Goal: Transaction & Acquisition: Purchase product/service

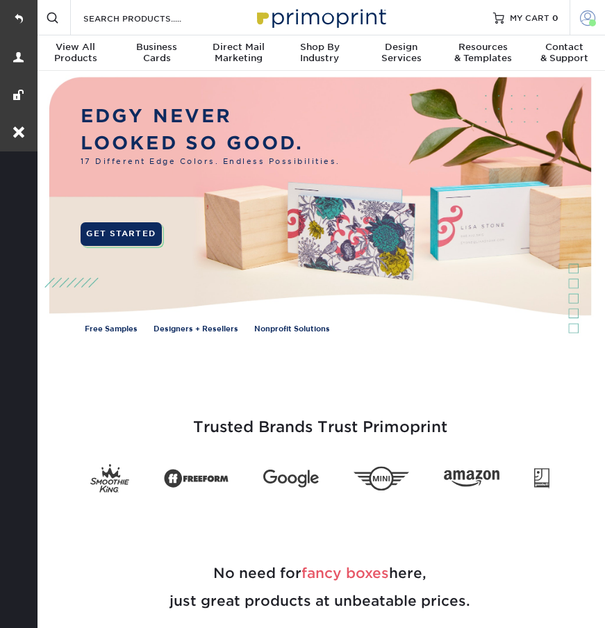
click at [582, 22] on span at bounding box center [587, 17] width 15 height 15
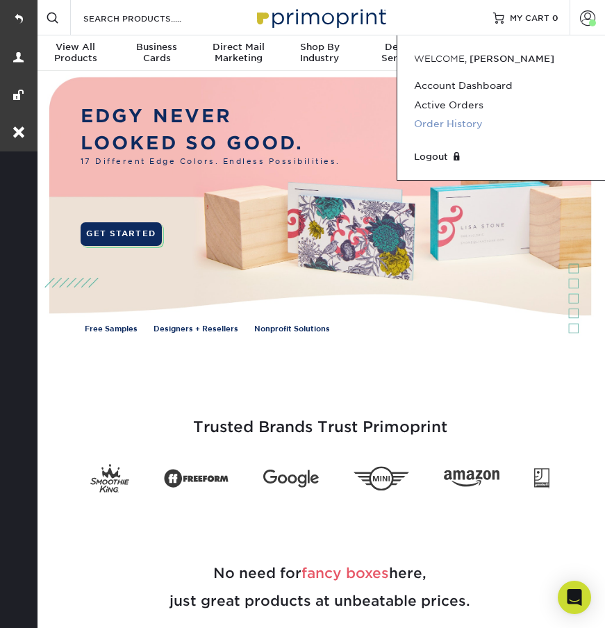
click at [422, 124] on link "Order History" at bounding box center [501, 124] width 174 height 19
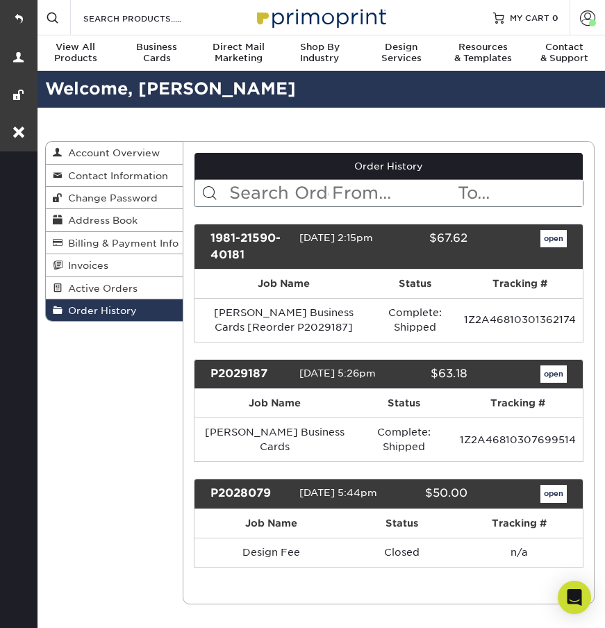
click at [556, 377] on link "open" at bounding box center [554, 374] width 26 height 18
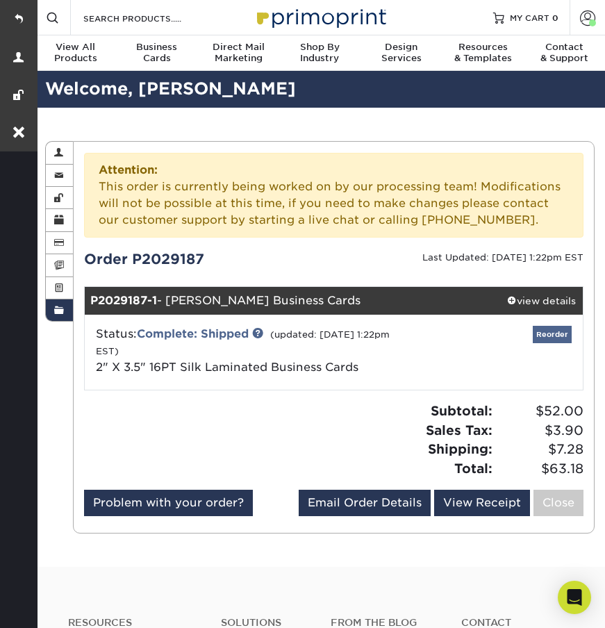
click at [551, 336] on link "Reorder" at bounding box center [552, 334] width 39 height 17
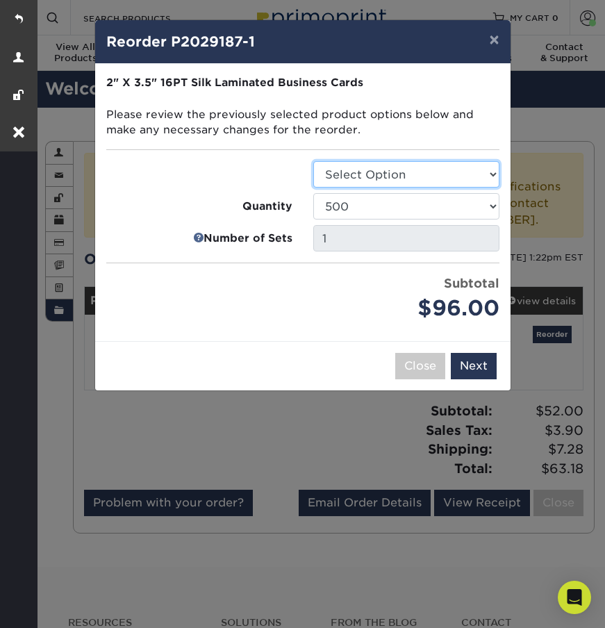
select select "3b5148f1-0588-4f88-a218-97bcfdce65c1"
click at [474, 372] on button "Next" at bounding box center [474, 366] width 46 height 26
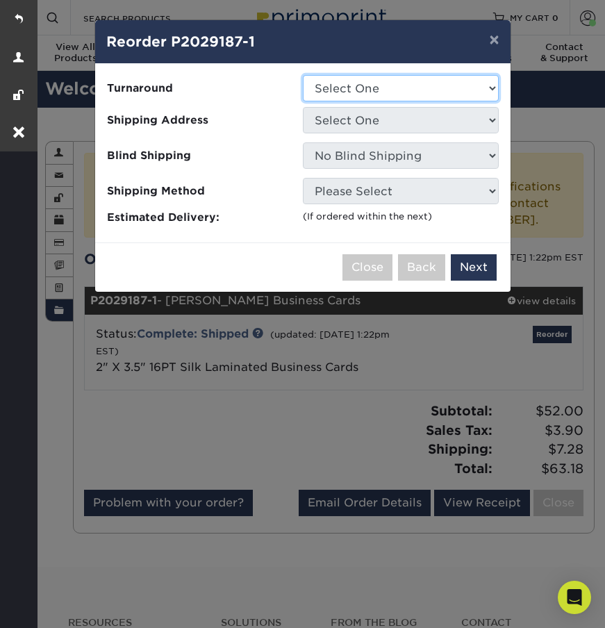
select select "daeee239-1cf4-403f-860f-e366b9ee29d2"
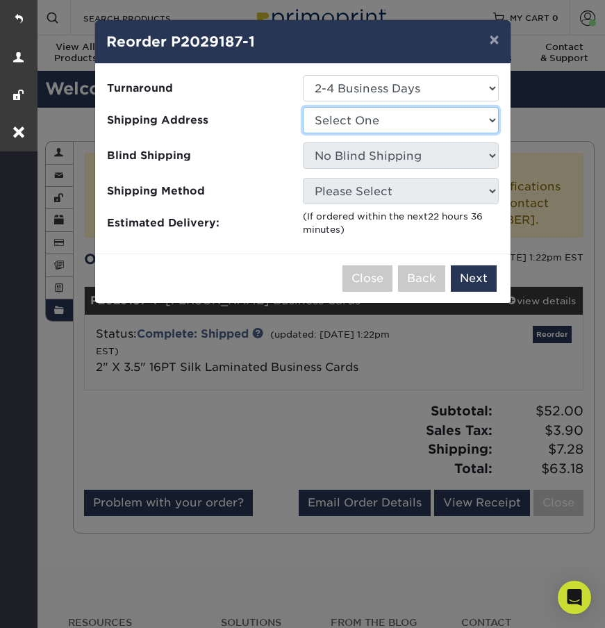
select select "35326"
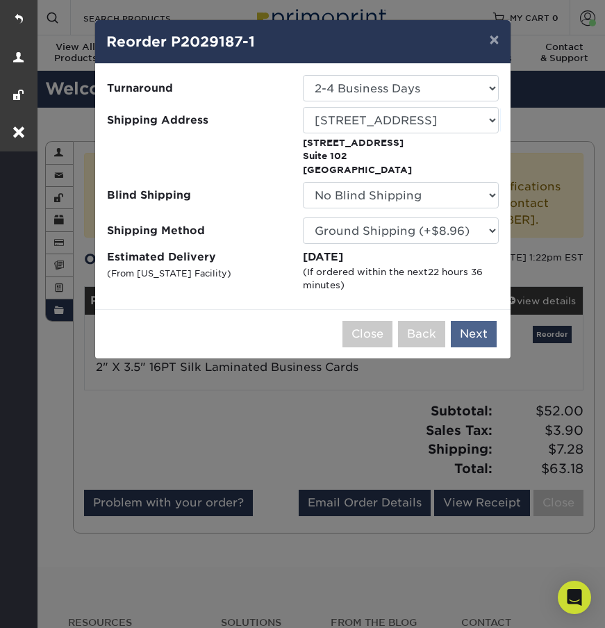
click at [463, 339] on button "Next" at bounding box center [474, 334] width 46 height 26
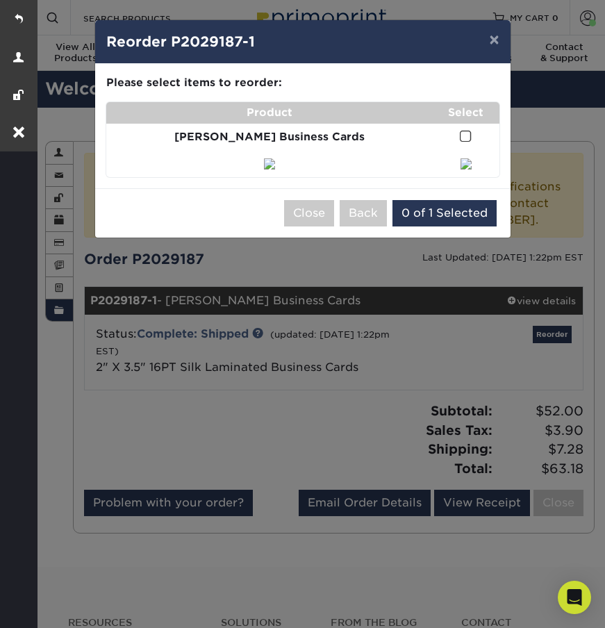
click at [460, 137] on span at bounding box center [466, 136] width 12 height 13
click at [0, 0] on input "checkbox" at bounding box center [0, 0] width 0 height 0
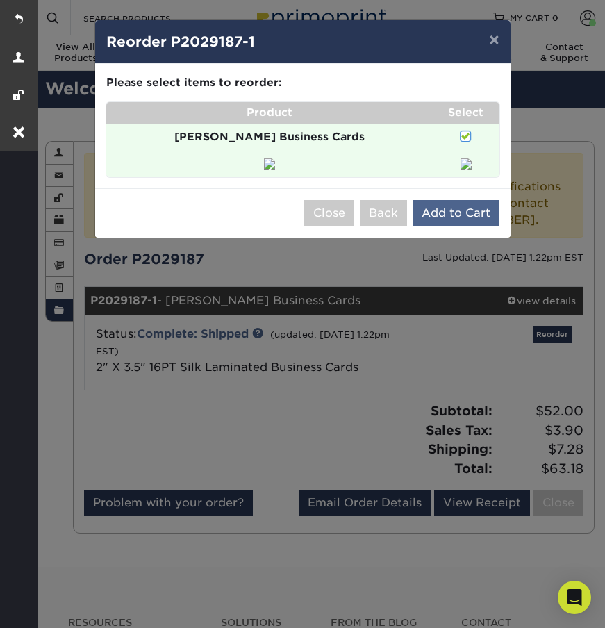
click at [459, 227] on button "Add to Cart" at bounding box center [456, 213] width 87 height 26
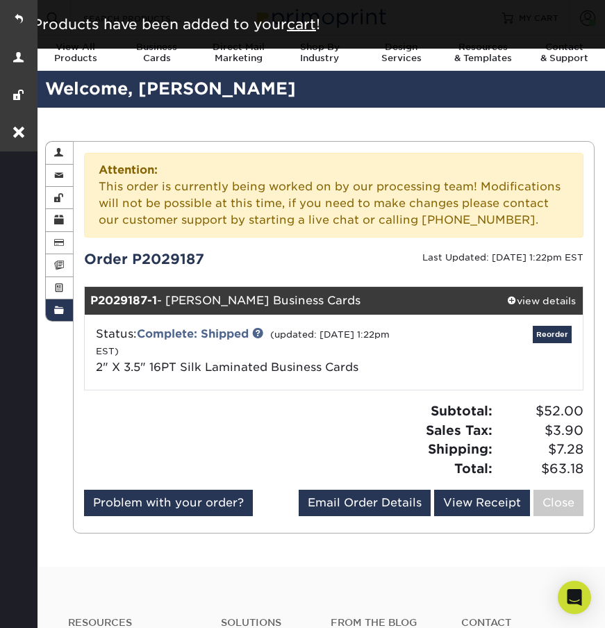
click at [552, 113] on div "Order History Account Overview Contact Information Change Password Address Book…" at bounding box center [320, 337] width 570 height 459
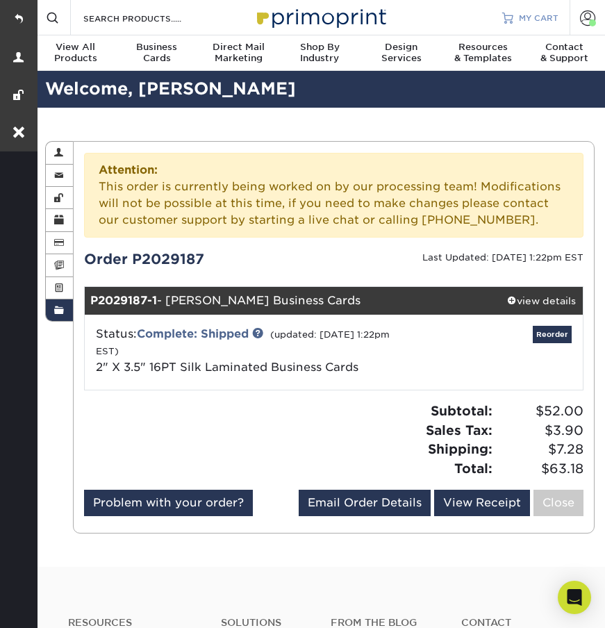
click at [521, 22] on span "MY CART" at bounding box center [539, 18] width 40 height 12
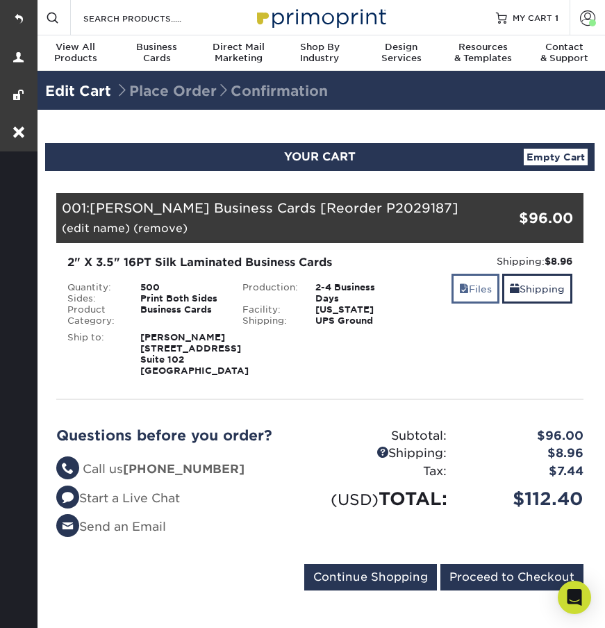
click at [472, 293] on link "Files" at bounding box center [476, 289] width 48 height 30
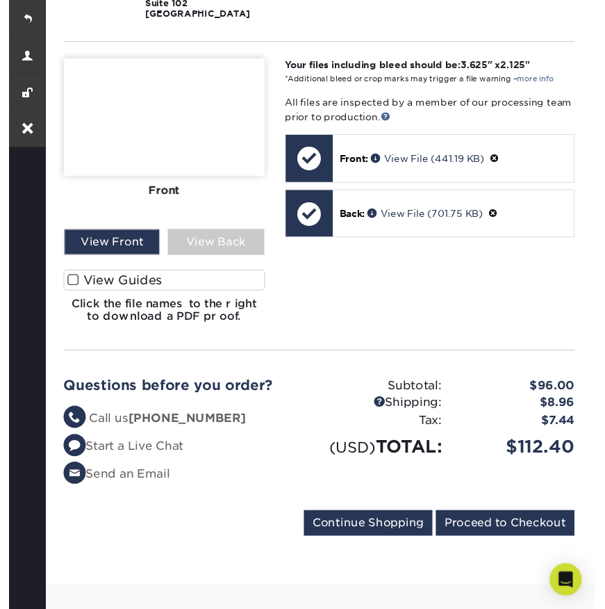
scroll to position [400, 0]
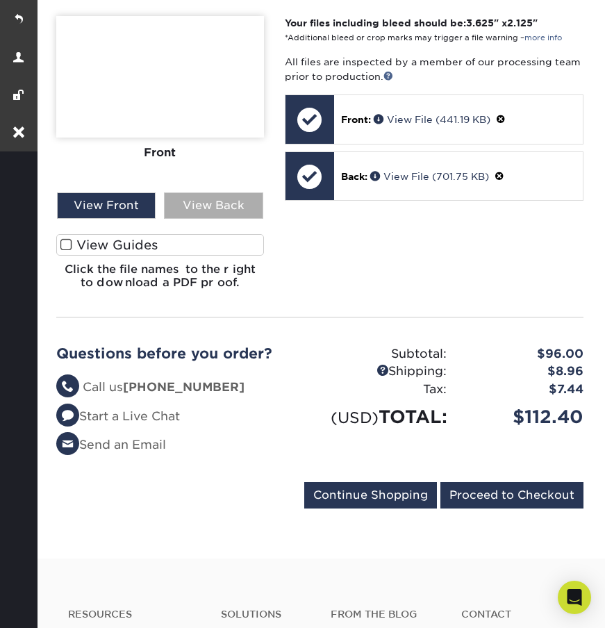
click at [229, 219] on div "View Back" at bounding box center [213, 205] width 99 height 26
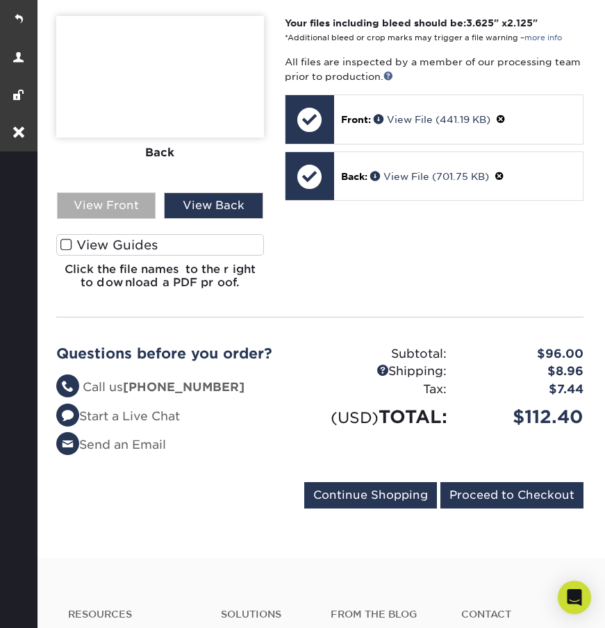
click at [115, 219] on div "View Front" at bounding box center [106, 205] width 99 height 26
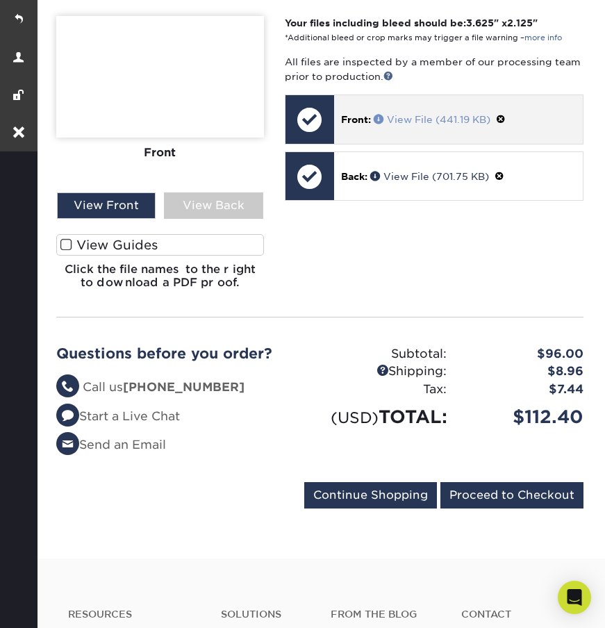
click at [383, 124] on span at bounding box center [380, 119] width 13 height 10
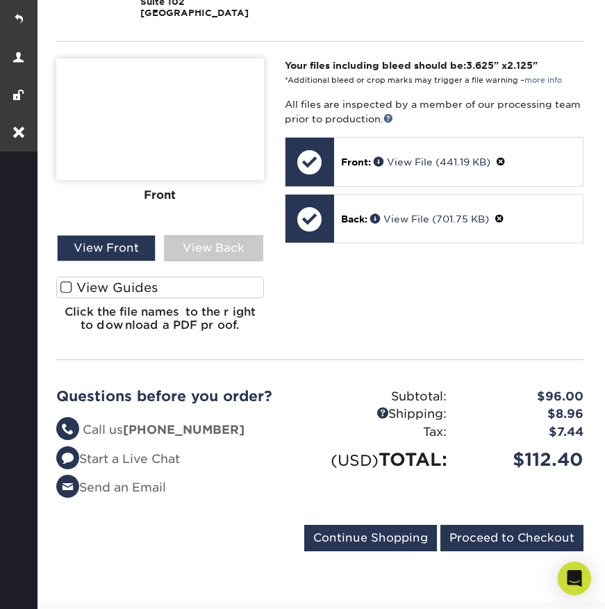
scroll to position [351, 0]
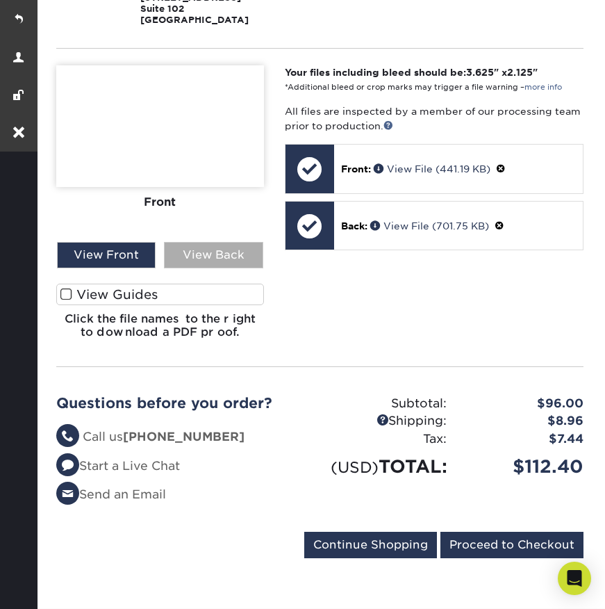
click at [209, 268] on div "View Back" at bounding box center [213, 255] width 99 height 26
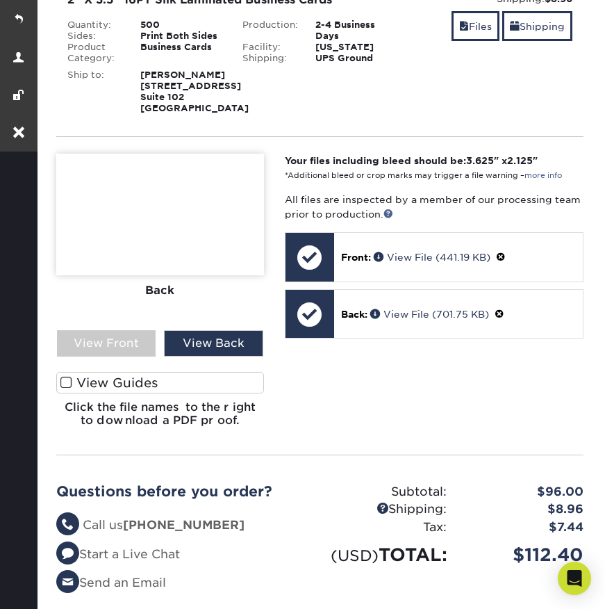
scroll to position [261, 0]
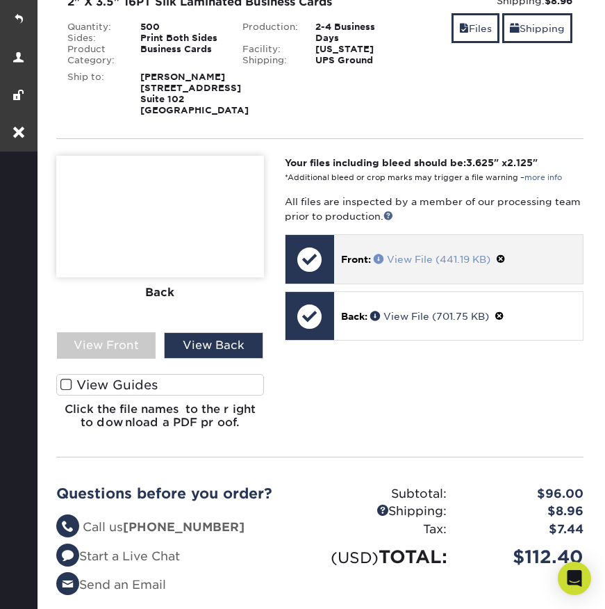
click at [406, 265] on link "View File (441.19 KB)" at bounding box center [432, 259] width 117 height 11
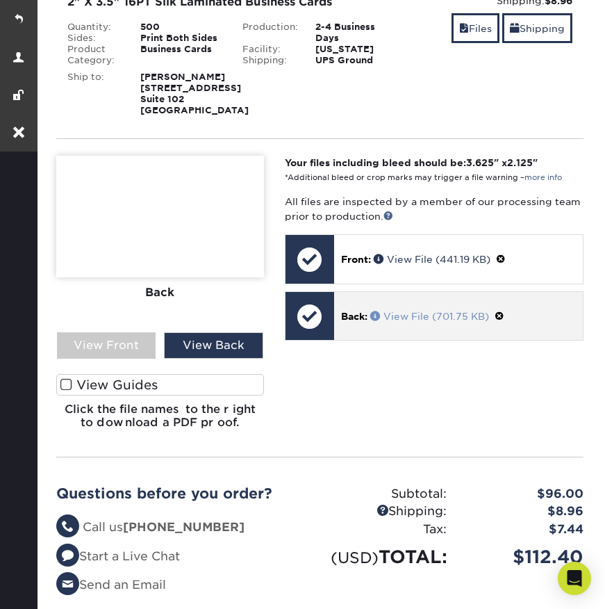
click at [411, 322] on link "View File (701.75 KB)" at bounding box center [429, 316] width 119 height 11
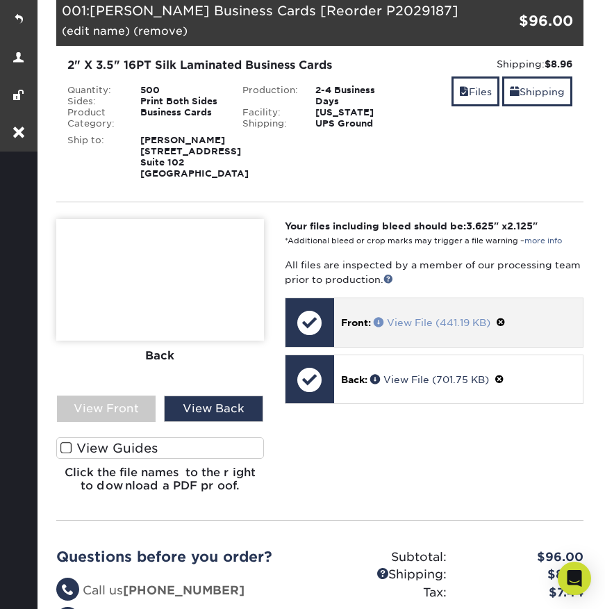
scroll to position [195, 0]
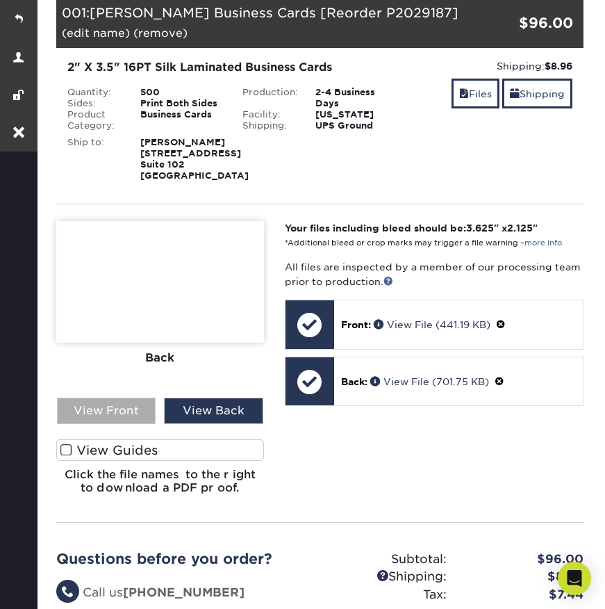
click at [138, 424] on div "View Front" at bounding box center [106, 410] width 99 height 26
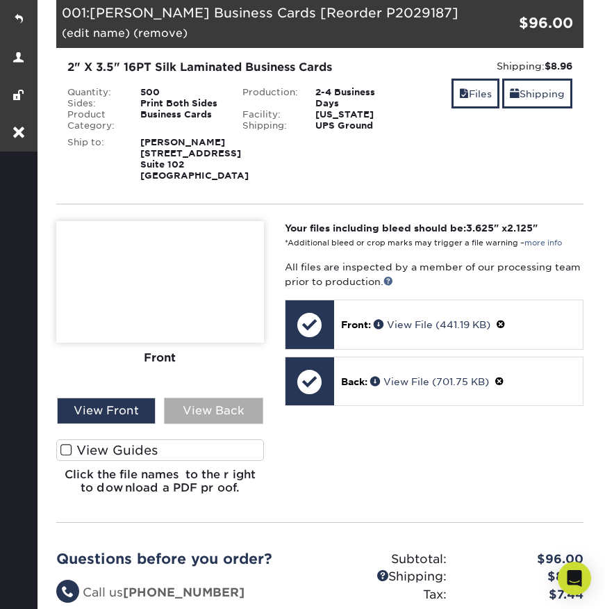
click at [222, 424] on div "View Back" at bounding box center [213, 410] width 99 height 26
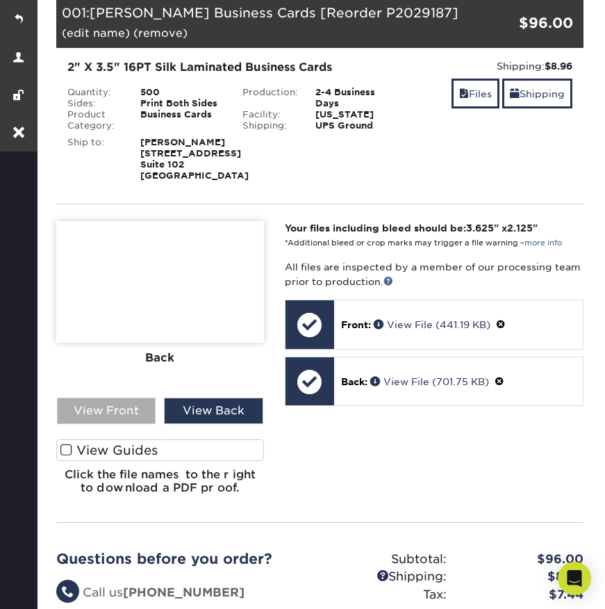
click at [85, 424] on div "View Front" at bounding box center [106, 410] width 99 height 26
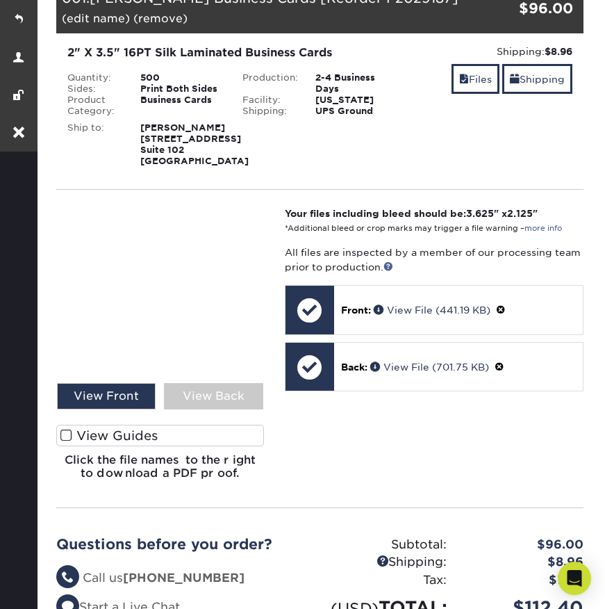
scroll to position [218, 0]
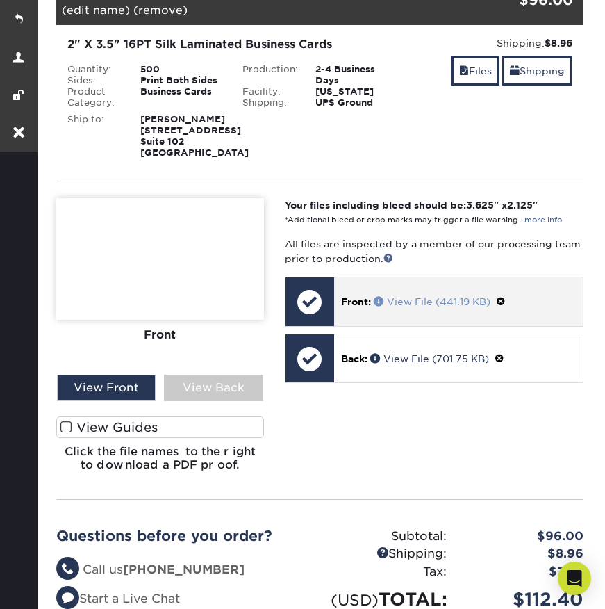
click at [424, 307] on link "View File (441.19 KB)" at bounding box center [432, 301] width 117 height 11
click at [425, 307] on link "View File (441.19 KB)" at bounding box center [432, 301] width 117 height 11
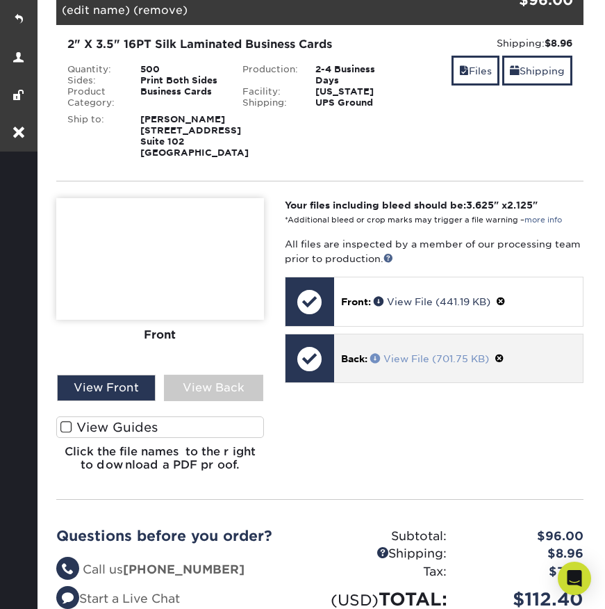
click at [418, 364] on link "View File (701.75 KB)" at bounding box center [429, 358] width 119 height 11
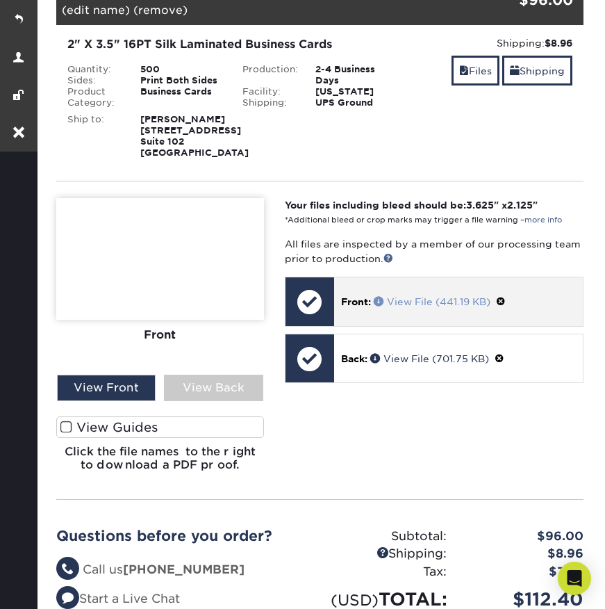
click at [434, 307] on link "View File (441.19 KB)" at bounding box center [432, 301] width 117 height 11
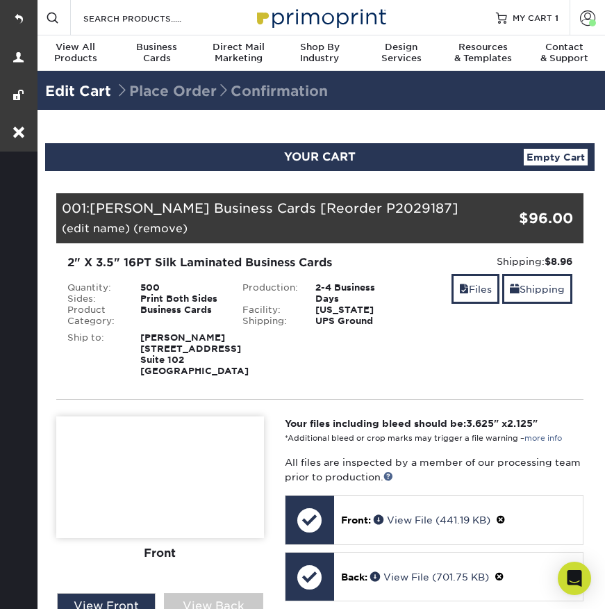
scroll to position [0, 0]
click at [19, 12] on link at bounding box center [19, 19] width 38 height 38
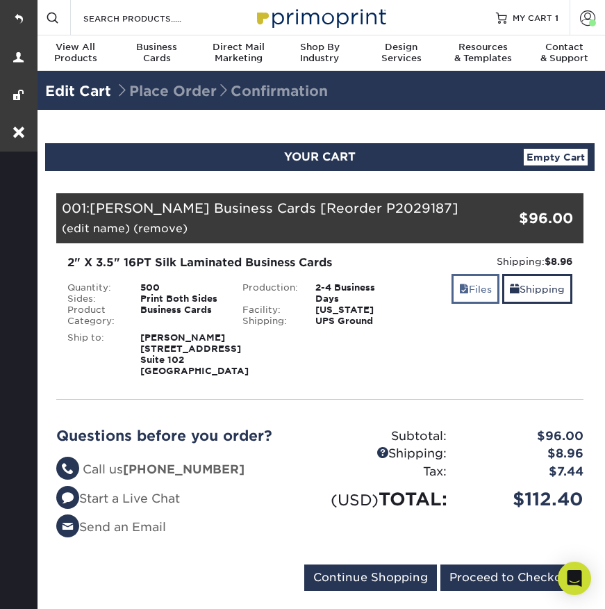
click at [480, 297] on link "Files" at bounding box center [476, 289] width 48 height 30
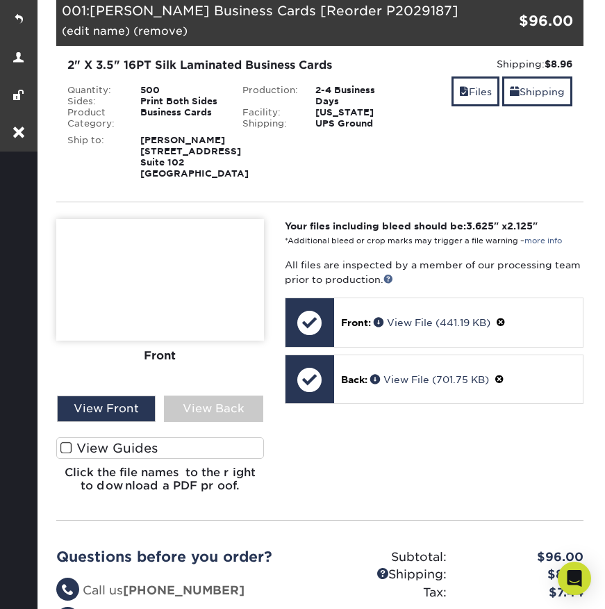
scroll to position [364, 0]
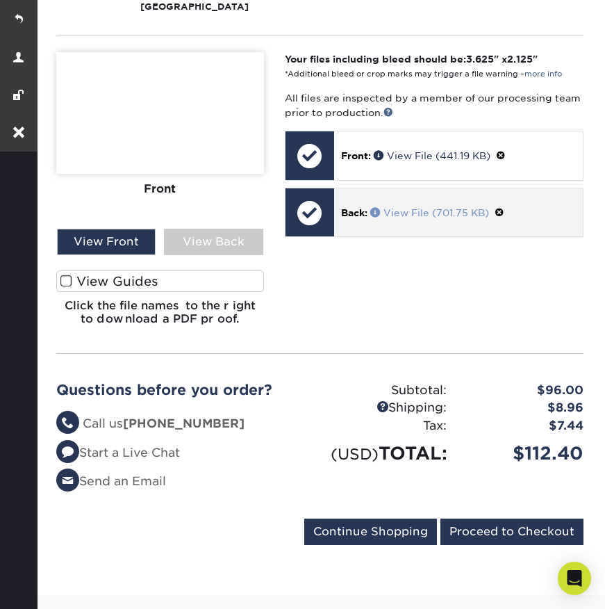
click at [411, 218] on link "View File (701.75 KB)" at bounding box center [429, 212] width 119 height 11
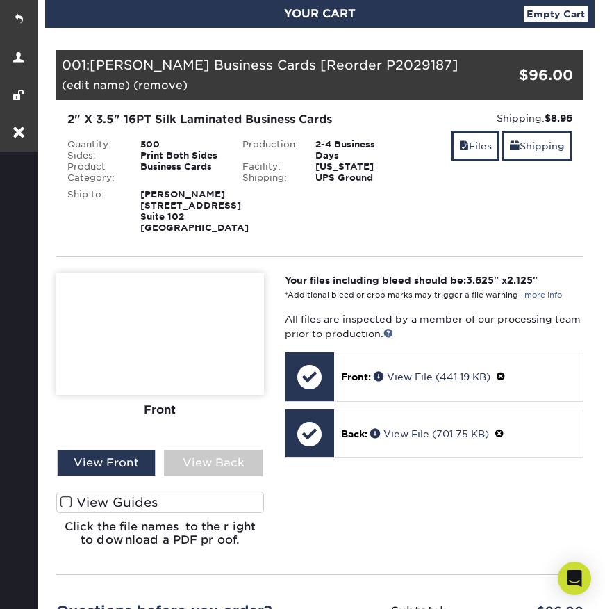
scroll to position [335, 0]
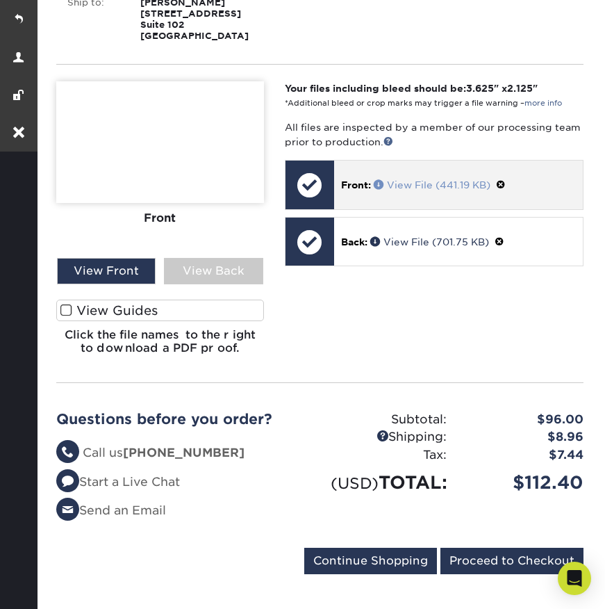
click at [454, 190] on link "View File (441.19 KB)" at bounding box center [432, 184] width 117 height 11
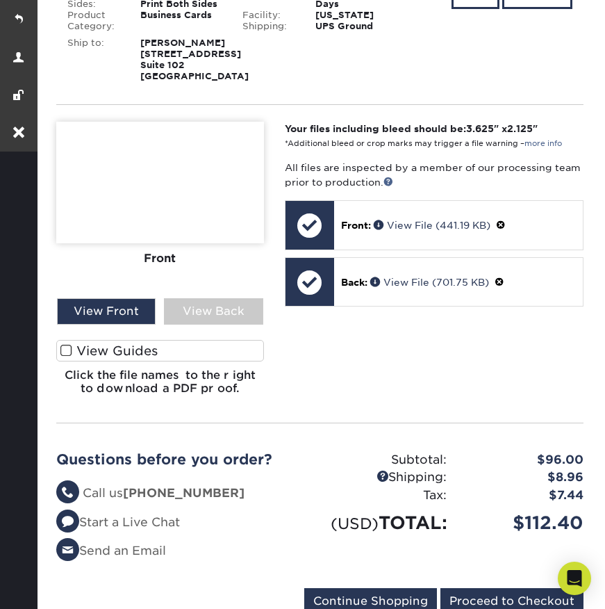
scroll to position [406, 0]
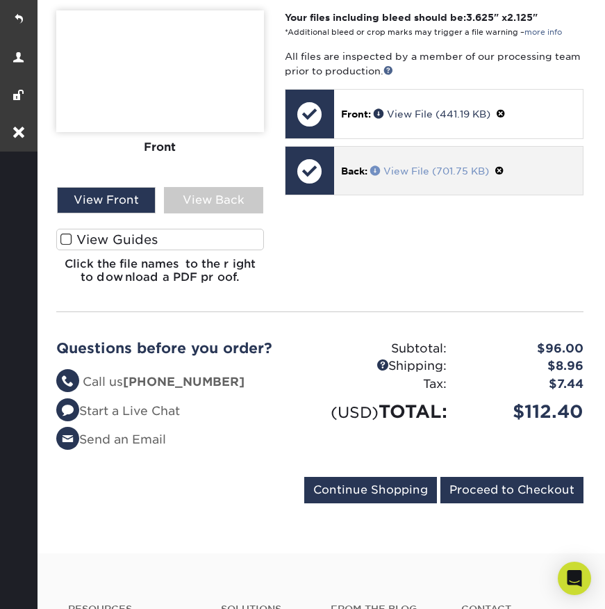
click at [424, 176] on link "View File (701.75 KB)" at bounding box center [429, 170] width 119 height 11
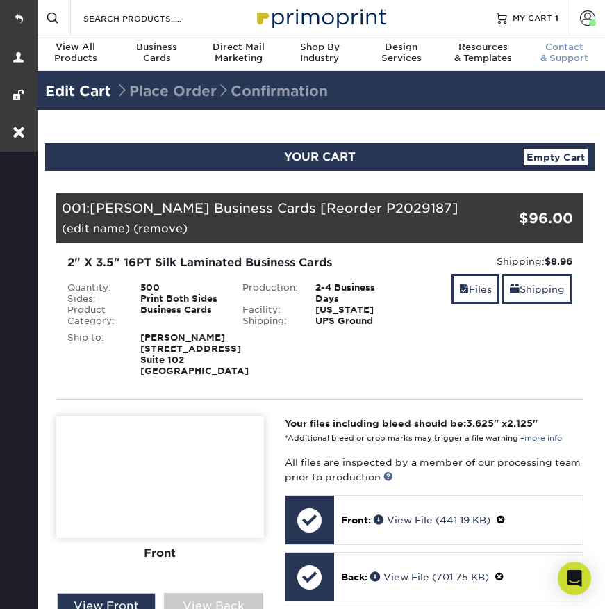
scroll to position [0, 0]
click at [580, 14] on link "Account" at bounding box center [587, 17] width 35 height 35
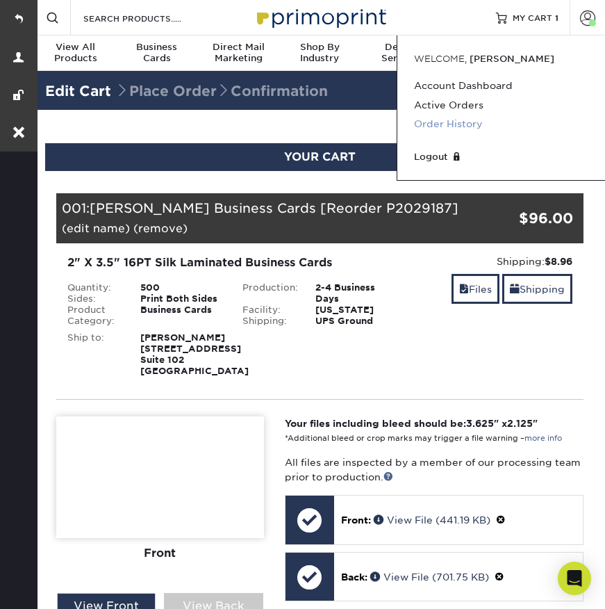
click at [438, 127] on link "Order History" at bounding box center [501, 124] width 174 height 19
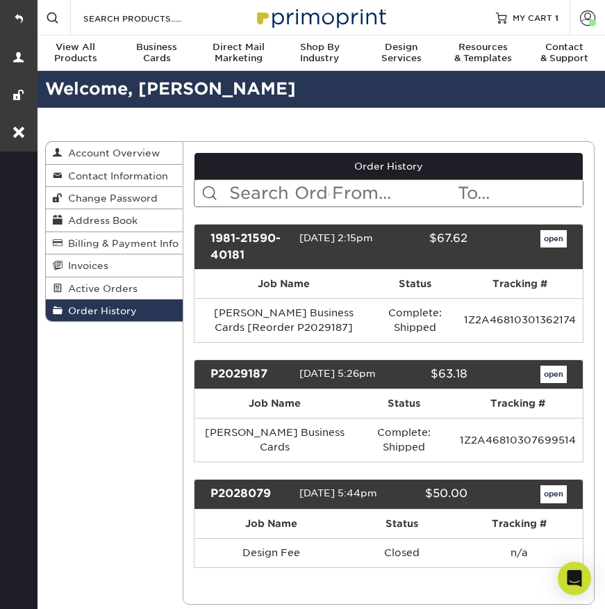
click at [554, 243] on link "open" at bounding box center [554, 239] width 26 height 18
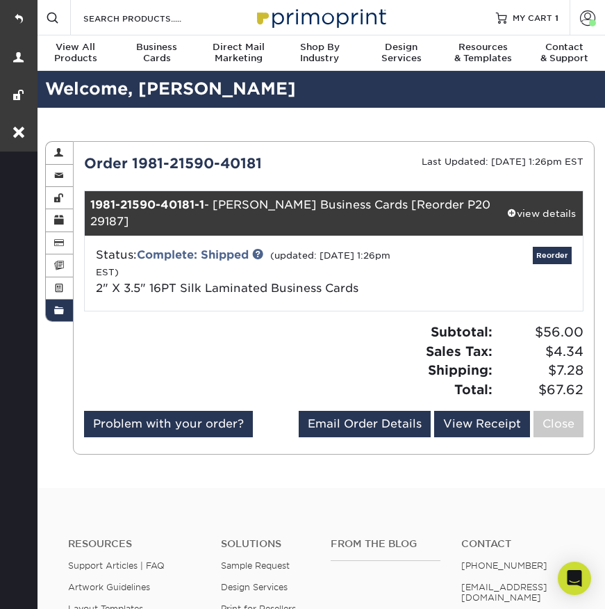
click at [545, 209] on div "Attention: This order is currently being worked on by our processing team! Modi…" at bounding box center [334, 297] width 500 height 289
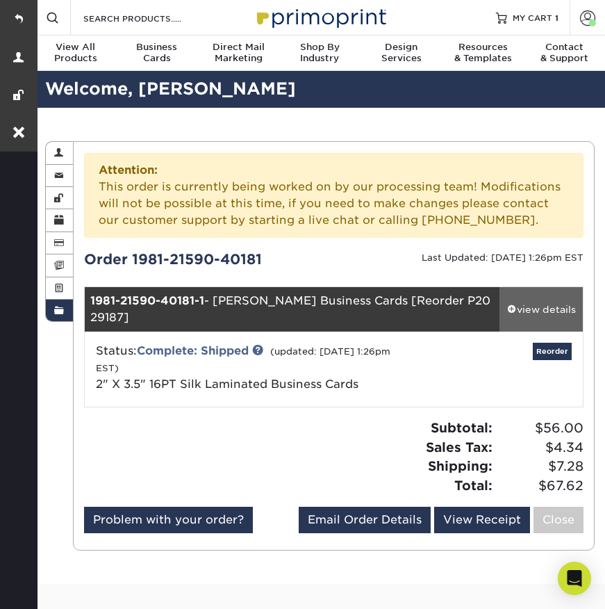
click at [543, 302] on div "view details" at bounding box center [541, 309] width 83 height 14
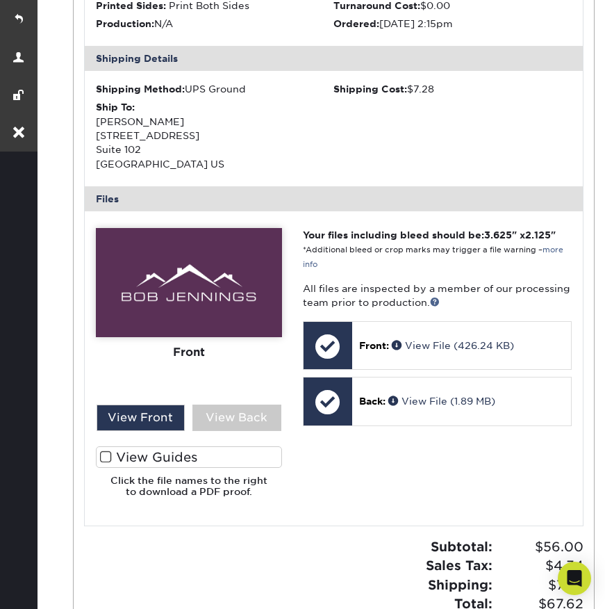
scroll to position [570, 0]
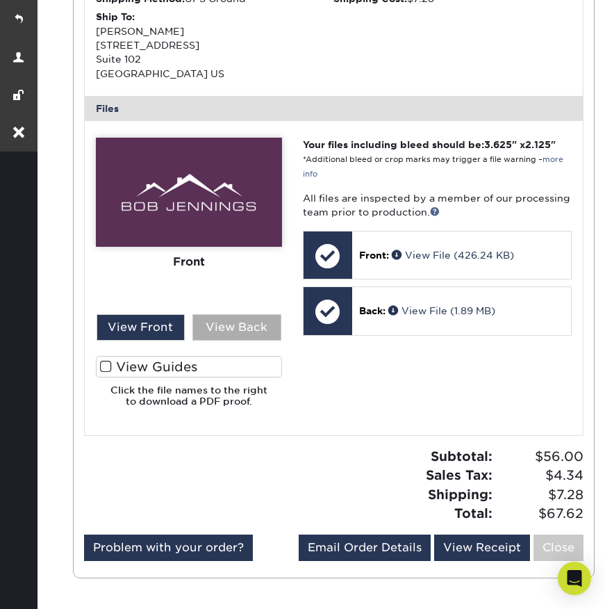
click at [236, 314] on div "View Back" at bounding box center [236, 327] width 89 height 26
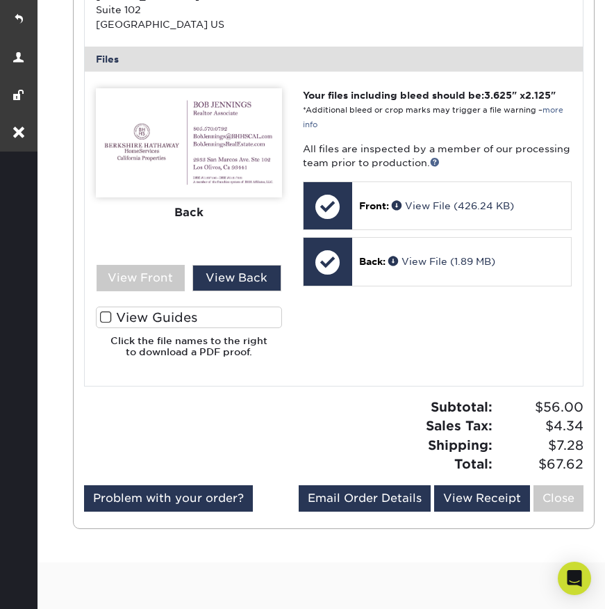
scroll to position [620, 0]
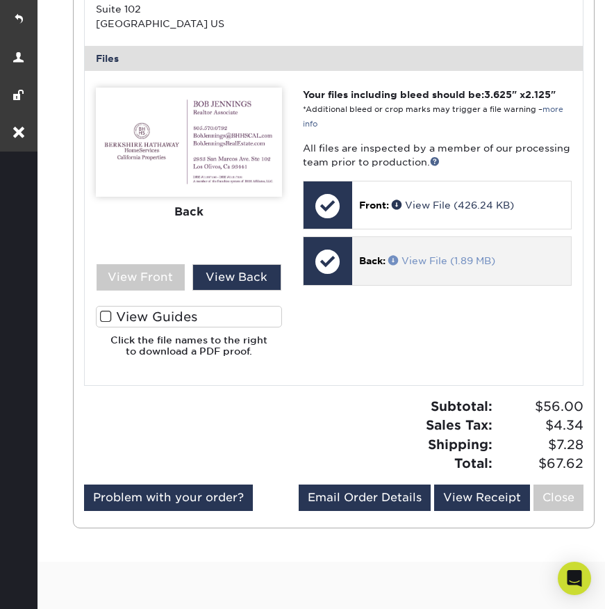
click at [443, 255] on link "View File (1.89 MB)" at bounding box center [441, 260] width 107 height 11
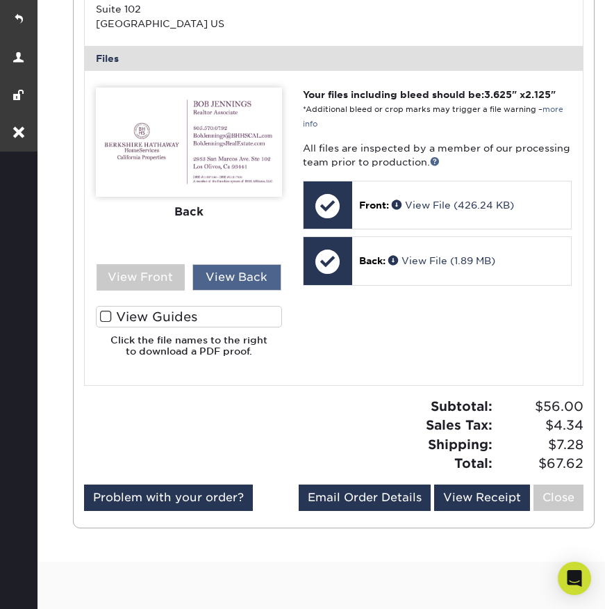
click at [259, 264] on div "View Back" at bounding box center [236, 277] width 89 height 26
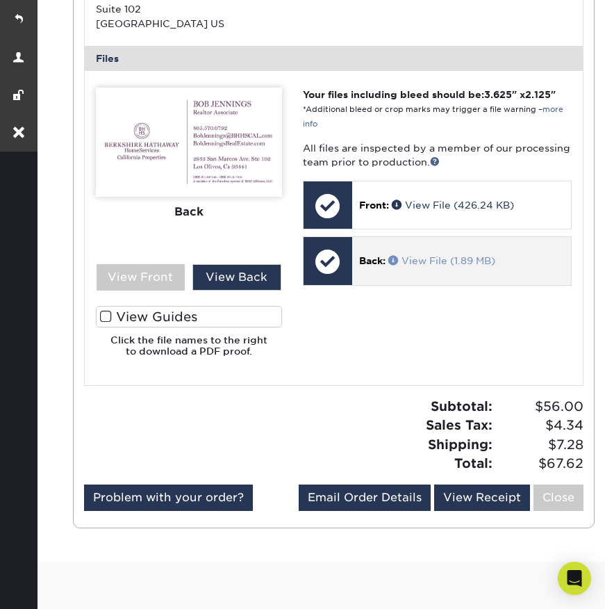
click at [441, 255] on link "View File (1.89 MB)" at bounding box center [441, 260] width 107 height 11
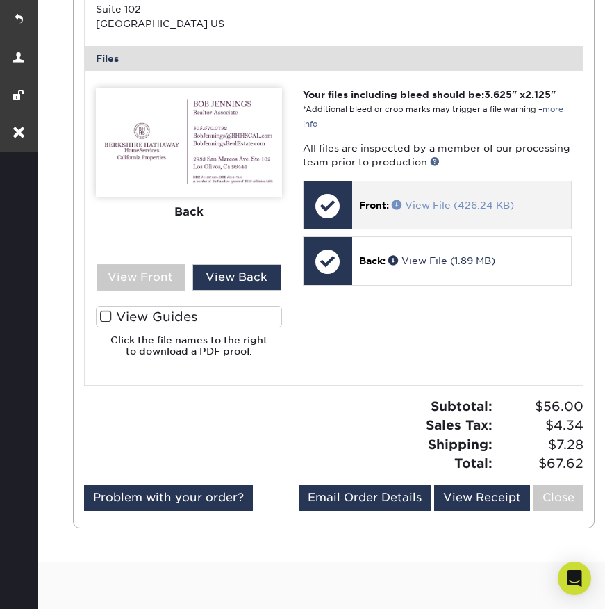
click at [431, 199] on link "View File (426.24 KB)" at bounding box center [453, 204] width 122 height 11
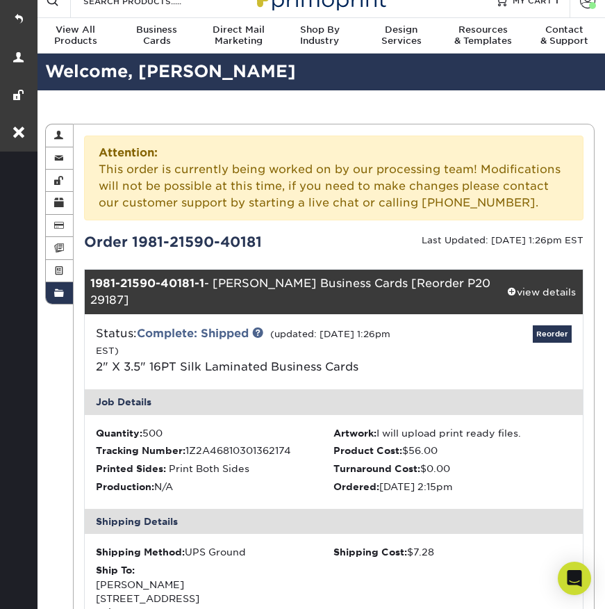
scroll to position [15, 0]
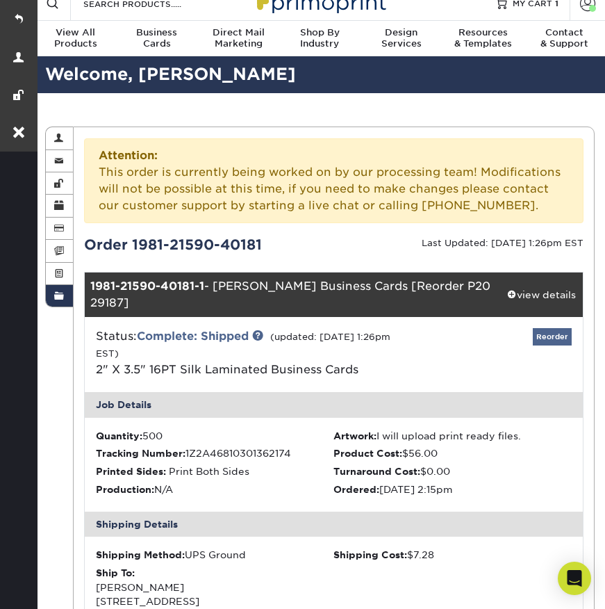
click at [564, 328] on link "Reorder" at bounding box center [552, 336] width 39 height 17
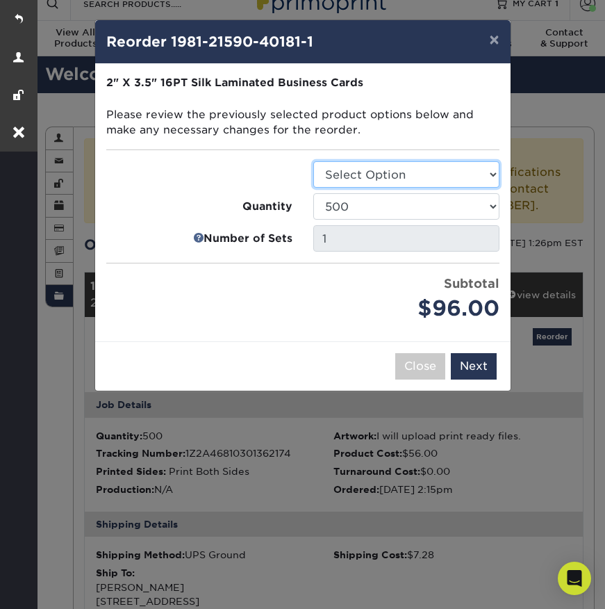
select select "3b5148f1-0588-4f88-a218-97bcfdce65c1"
click at [488, 364] on button "Next" at bounding box center [474, 366] width 46 height 26
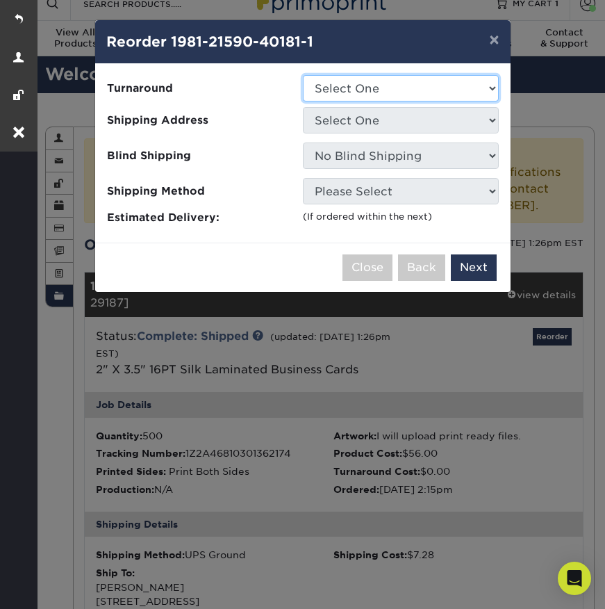
select select "daeee239-1cf4-403f-860f-e366b9ee29d2"
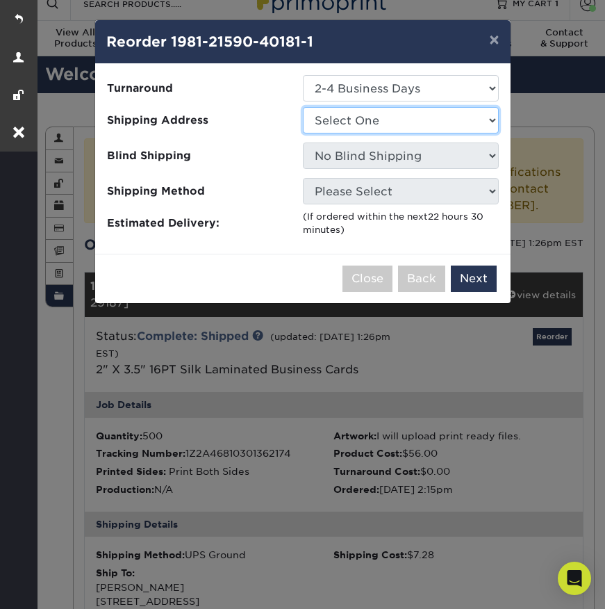
select select "35326"
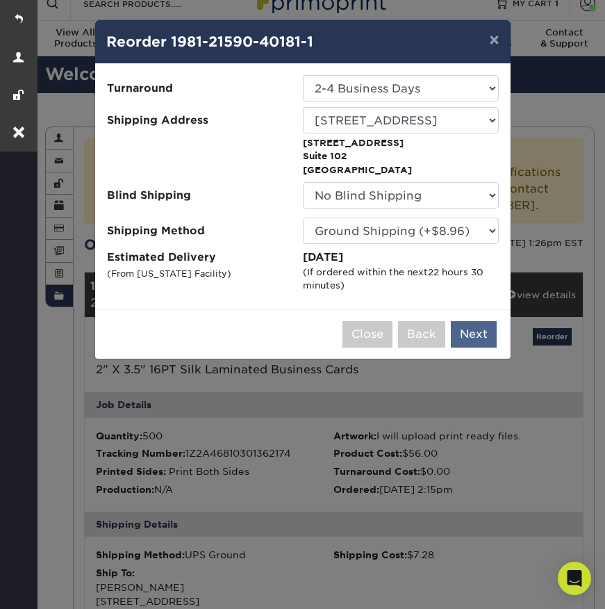
click at [485, 330] on button "Next" at bounding box center [474, 334] width 46 height 26
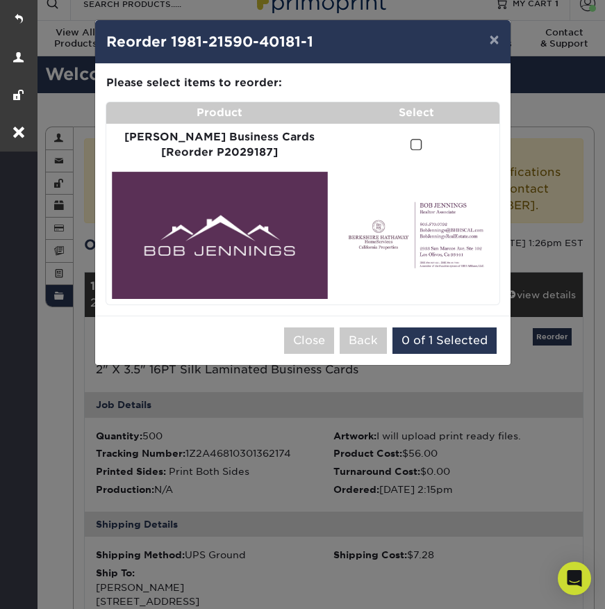
click at [411, 140] on span at bounding box center [417, 144] width 12 height 13
click at [0, 0] on input "checkbox" at bounding box center [0, 0] width 0 height 0
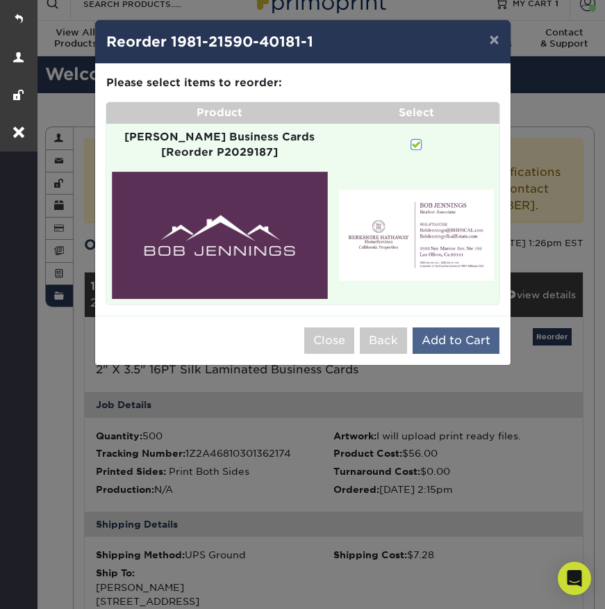
click at [459, 327] on button "Add to Cart" at bounding box center [456, 340] width 87 height 26
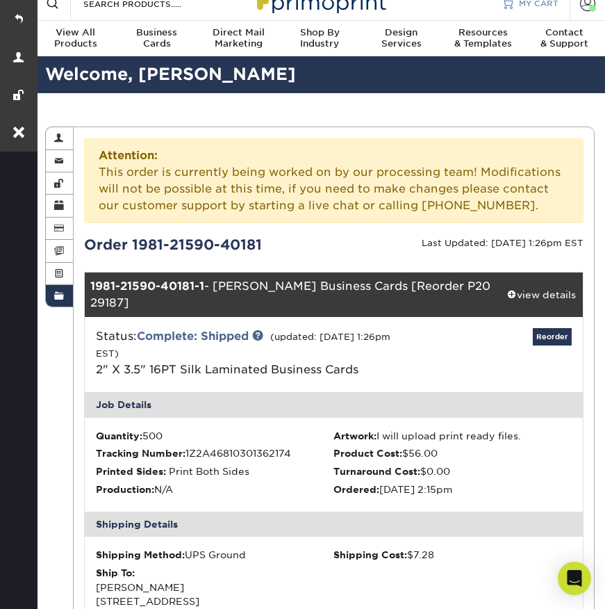
click at [532, 8] on span "MY CART" at bounding box center [539, 3] width 40 height 12
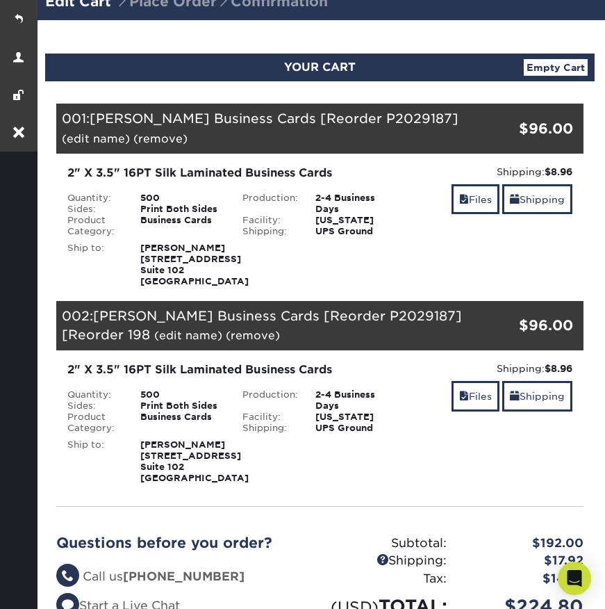
scroll to position [92, 0]
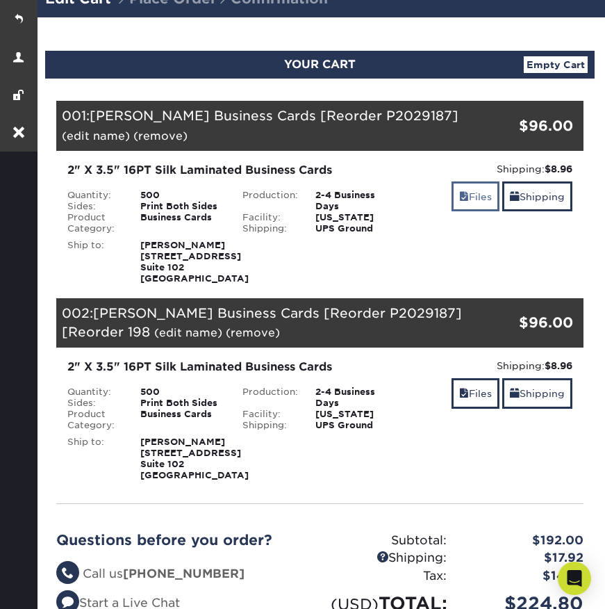
click at [472, 206] on link "Files" at bounding box center [476, 196] width 48 height 30
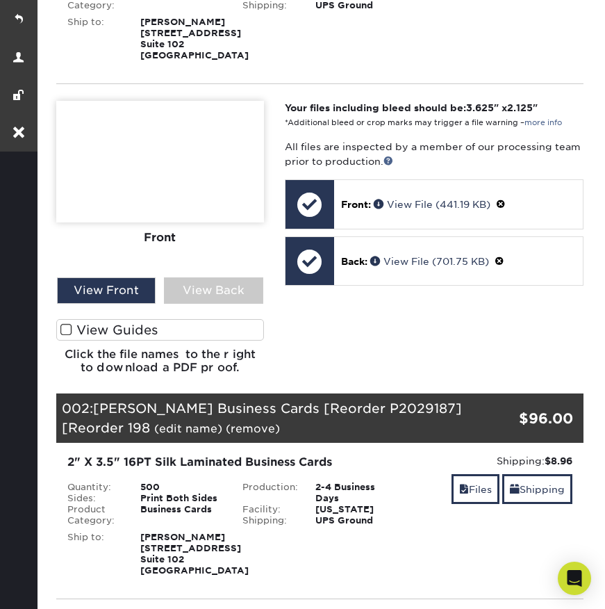
scroll to position [372, 0]
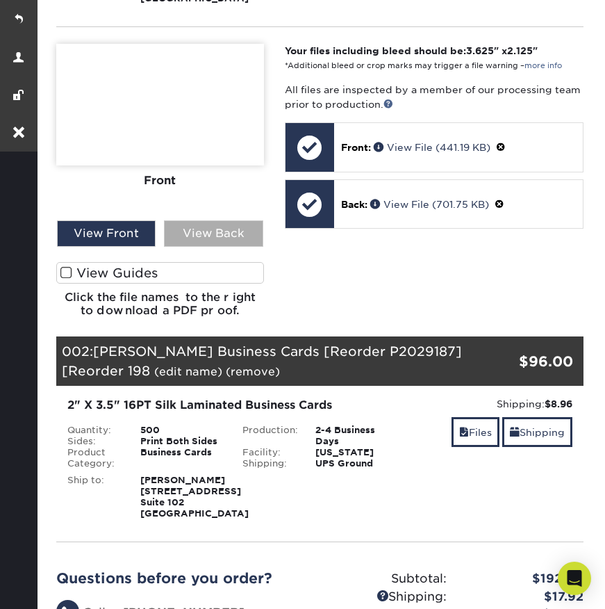
click at [236, 247] on div "View Back" at bounding box center [213, 233] width 99 height 26
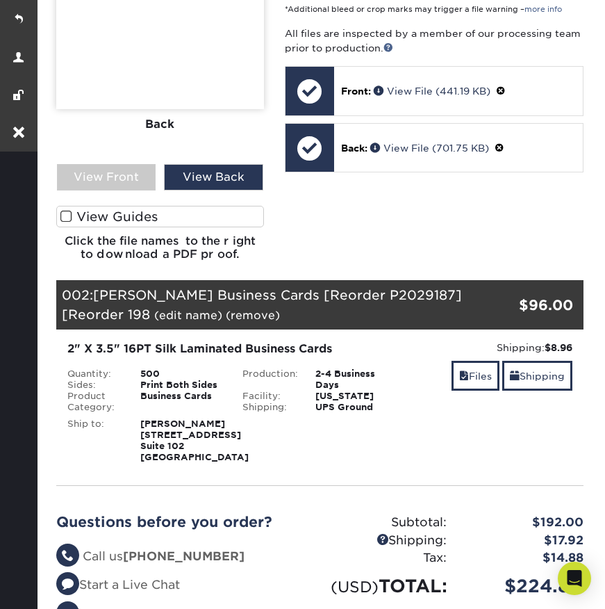
scroll to position [595, 0]
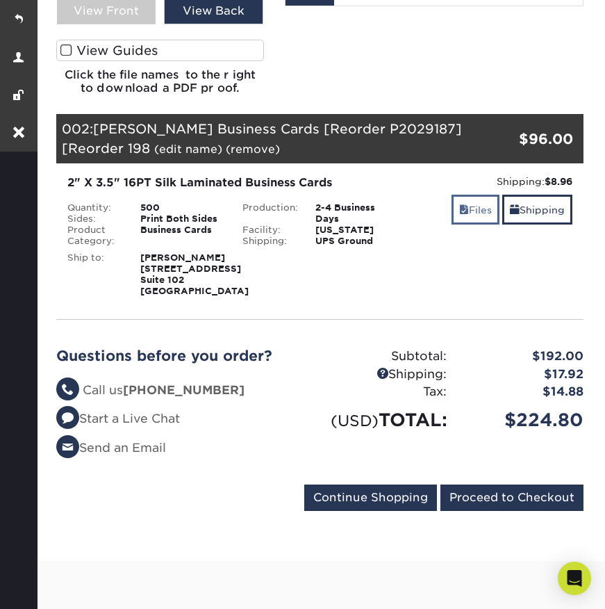
click at [460, 215] on span at bounding box center [464, 209] width 10 height 11
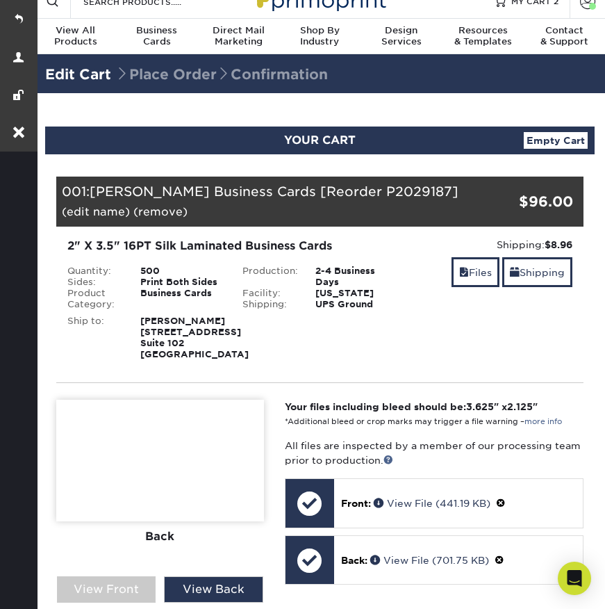
scroll to position [0, 0]
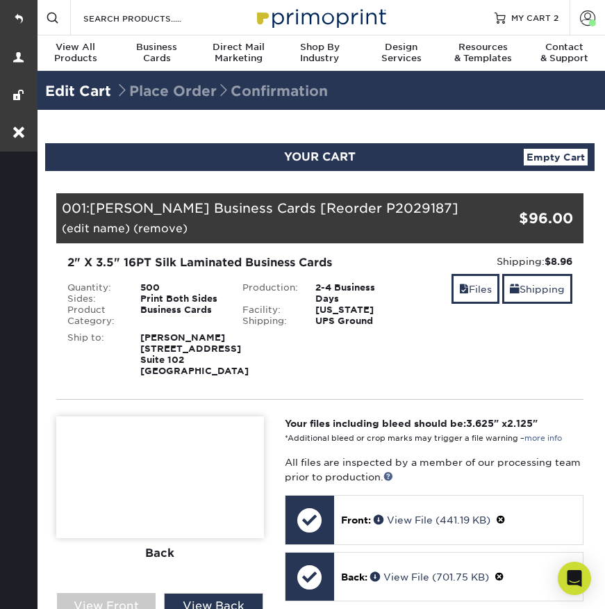
click at [133, 231] on link "(remove)" at bounding box center [160, 228] width 54 height 13
click at [408, 231] on link "Yes" at bounding box center [417, 228] width 19 height 13
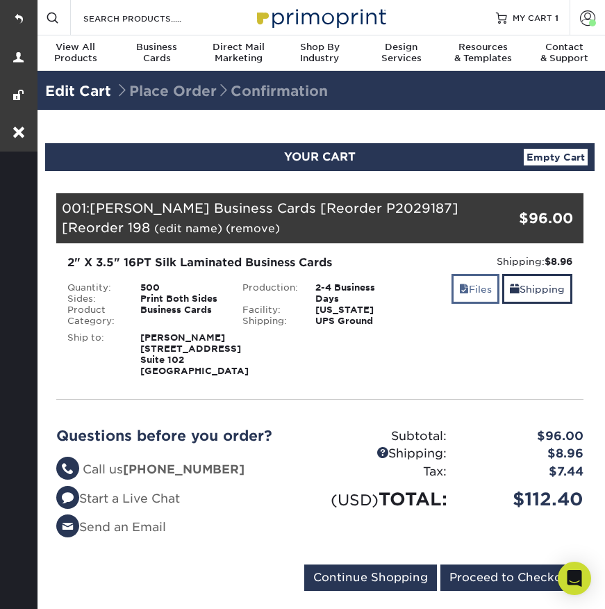
click at [463, 302] on link "Files" at bounding box center [476, 289] width 48 height 30
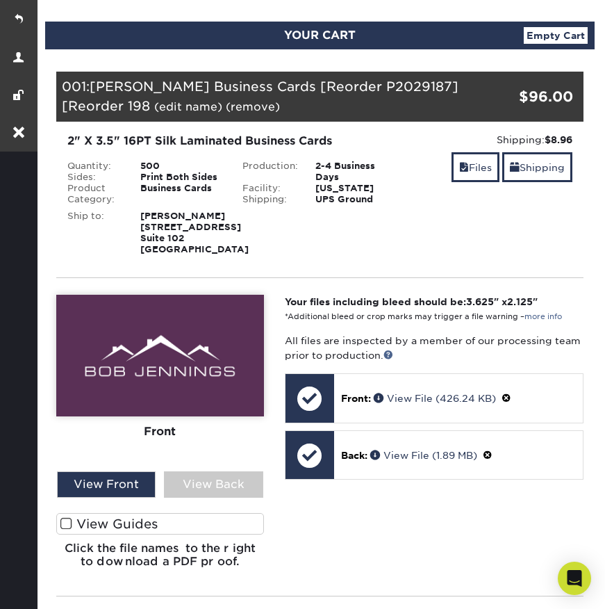
scroll to position [81, 0]
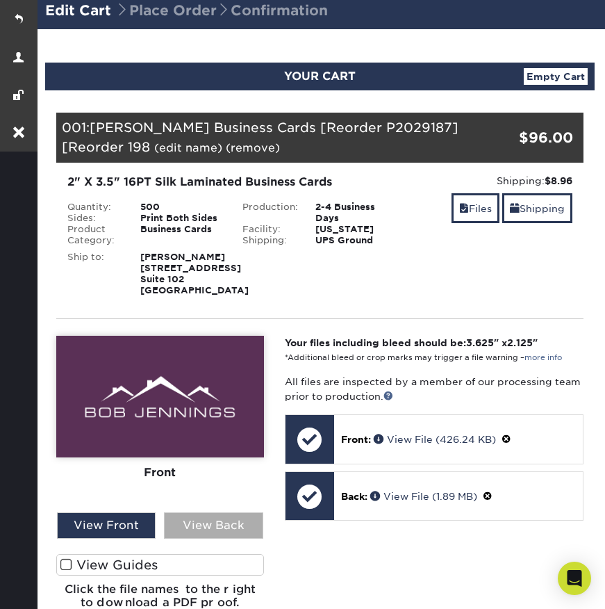
click at [225, 539] on div "View Back" at bounding box center [213, 525] width 99 height 26
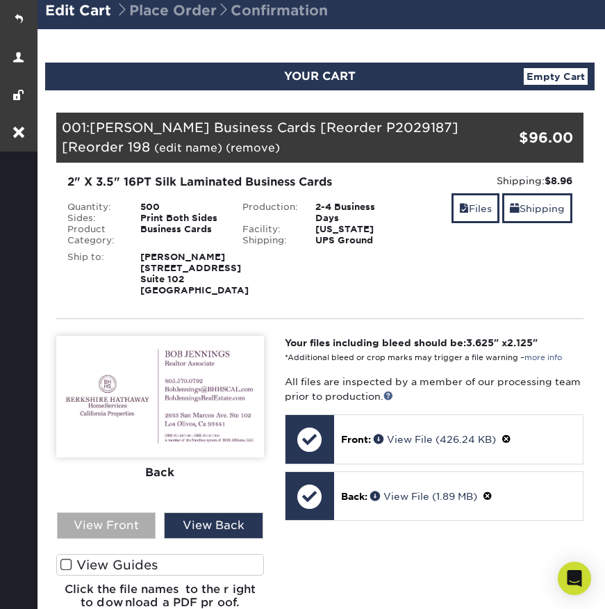
click at [101, 539] on div "View Front" at bounding box center [106, 525] width 99 height 26
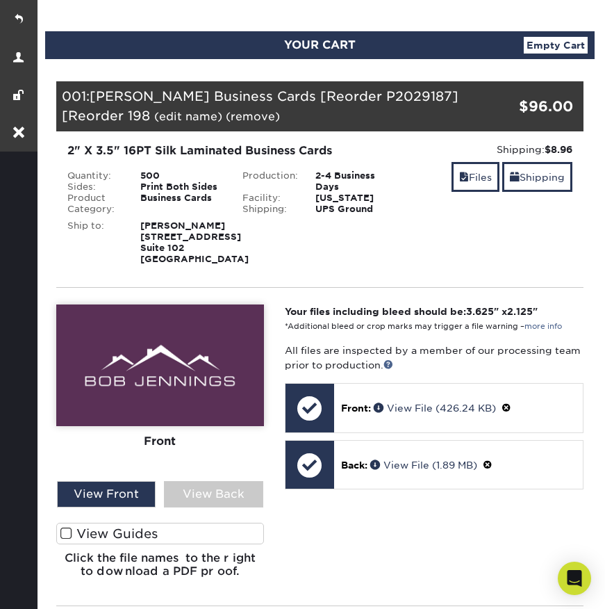
scroll to position [115, 0]
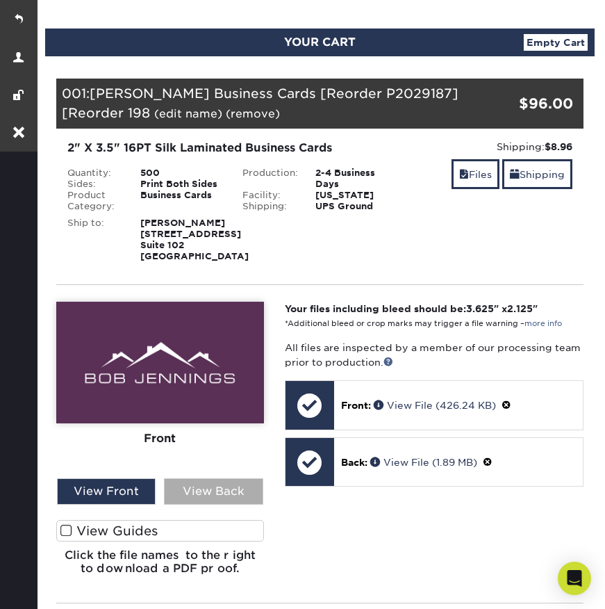
click at [243, 504] on div "View Back" at bounding box center [213, 491] width 99 height 26
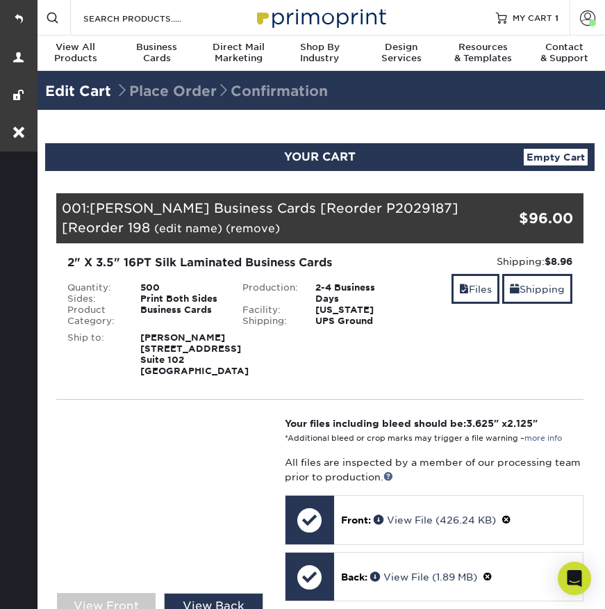
scroll to position [0, 0]
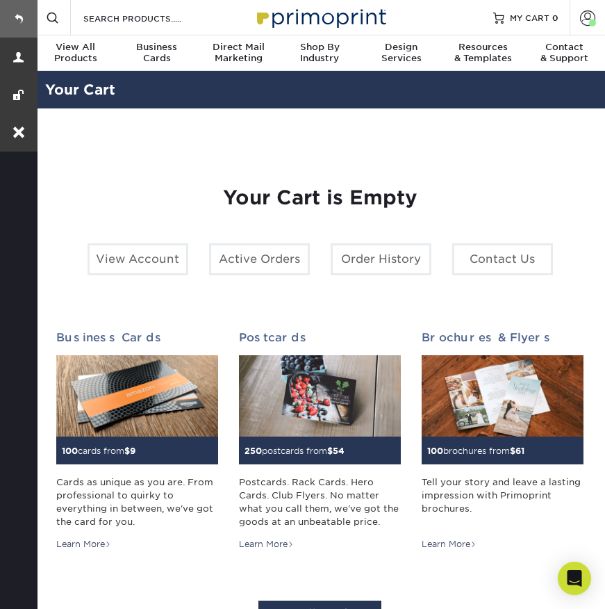
click at [29, 24] on link at bounding box center [19, 19] width 38 height 38
